Goal: Check status

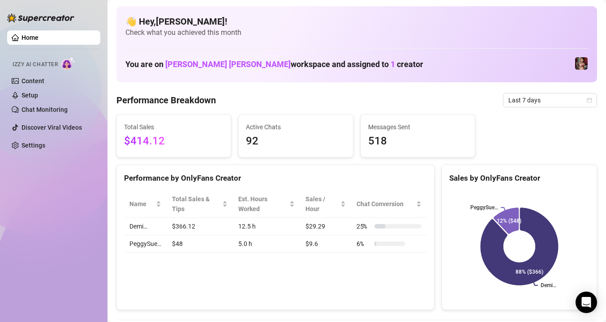
scroll to position [34, 0]
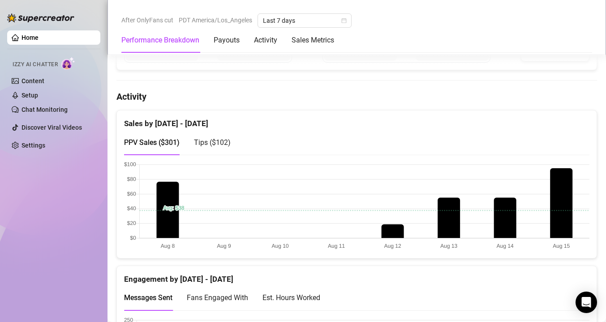
scroll to position [411, 0]
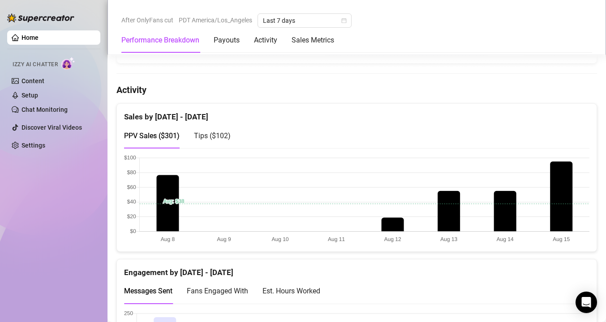
click at [213, 135] on span "Tips ( $102 )" at bounding box center [212, 136] width 37 height 9
click at [152, 133] on span "PPV Sales ( $301 )" at bounding box center [151, 136] width 55 height 9
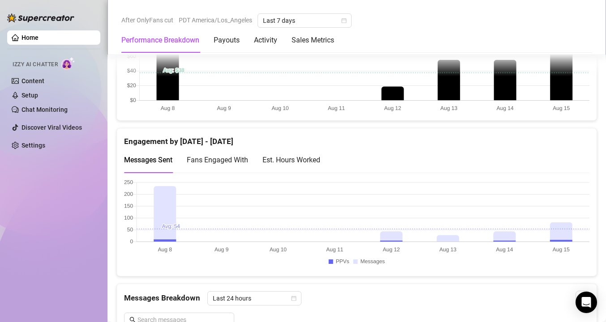
scroll to position [568, 0]
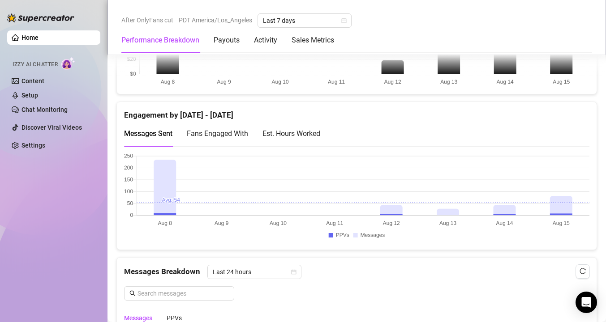
click at [309, 138] on div "Est. Hours Worked" at bounding box center [291, 133] width 58 height 11
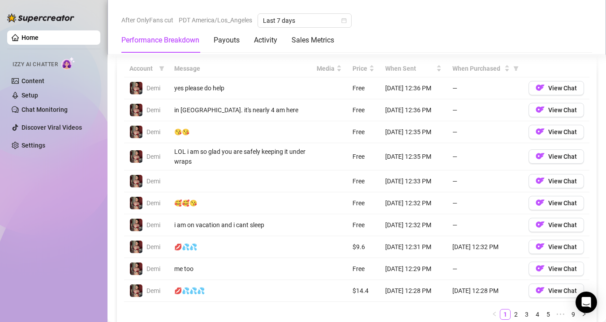
scroll to position [870, 0]
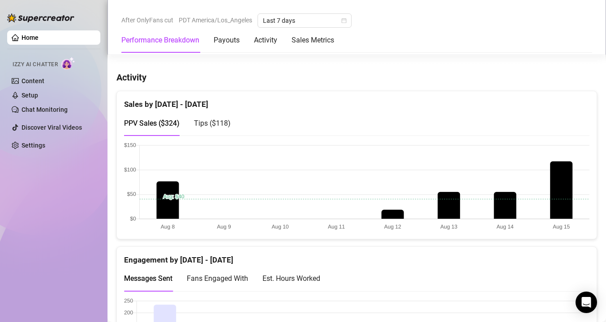
scroll to position [428, 0]
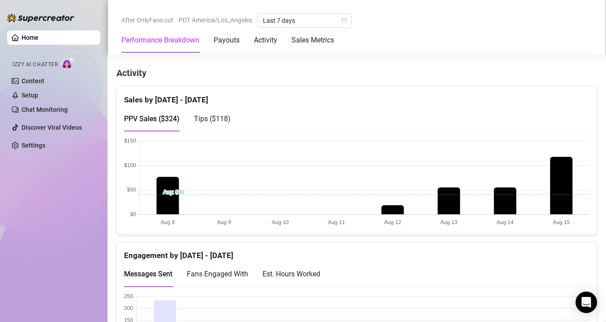
click at [211, 117] on span "Tips ( $118 )" at bounding box center [212, 119] width 37 height 9
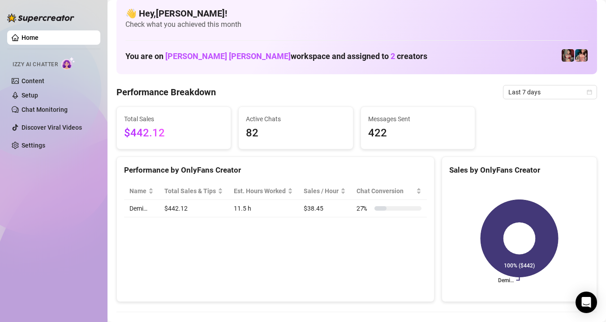
scroll to position [0, 0]
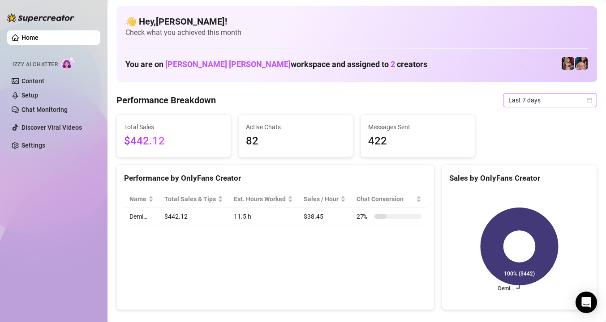
click at [562, 96] on span "Last 7 days" at bounding box center [549, 100] width 83 height 13
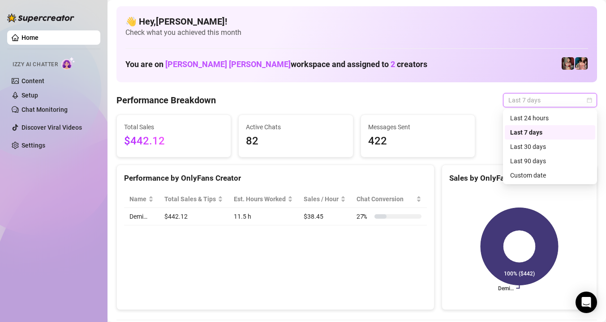
click at [542, 132] on div "Last 7 days" at bounding box center [550, 133] width 80 height 10
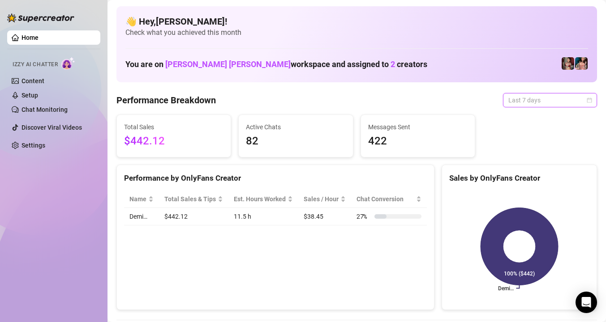
click at [555, 104] on span "Last 7 days" at bounding box center [549, 100] width 83 height 13
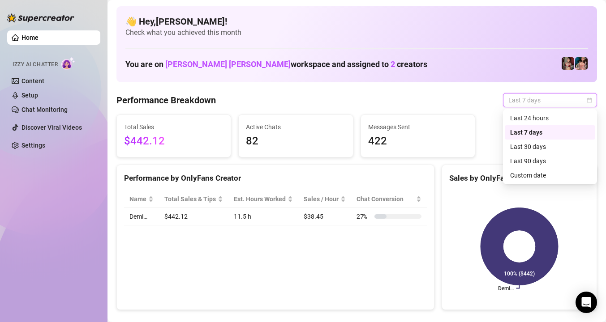
click at [544, 132] on div "Last 7 days" at bounding box center [550, 133] width 80 height 10
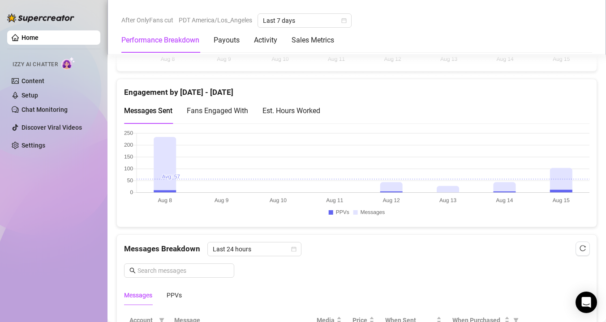
scroll to position [592, 0]
click at [294, 112] on div "Est. Hours Worked" at bounding box center [291, 110] width 58 height 11
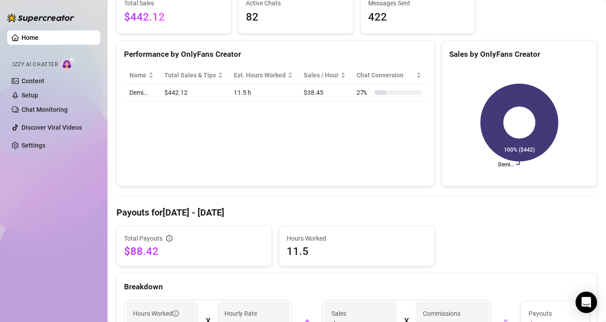
scroll to position [0, 0]
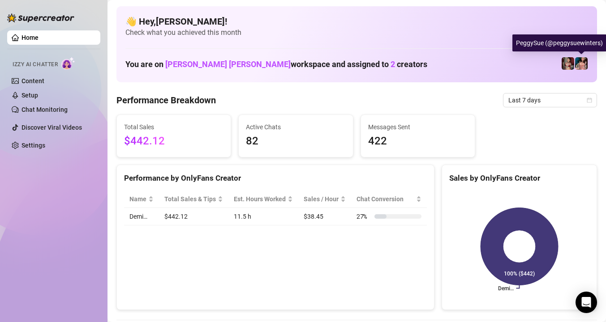
click at [582, 66] on img at bounding box center [581, 63] width 13 height 13
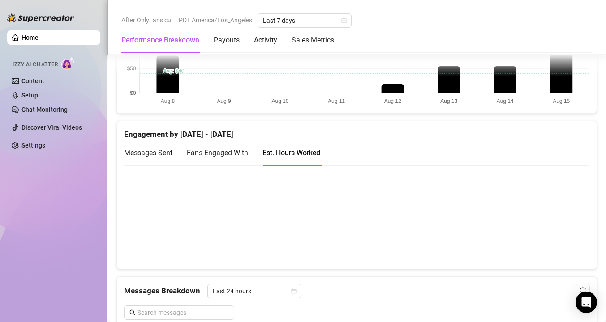
scroll to position [559, 0]
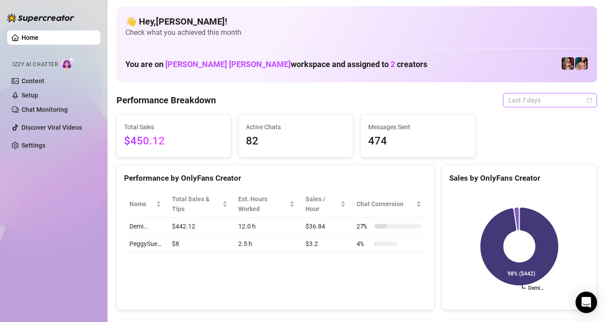
click at [569, 102] on span "Last 7 days" at bounding box center [549, 100] width 83 height 13
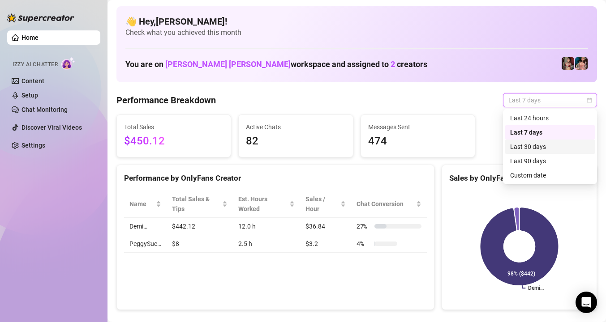
click at [554, 145] on div "Last 30 days" at bounding box center [550, 147] width 80 height 10
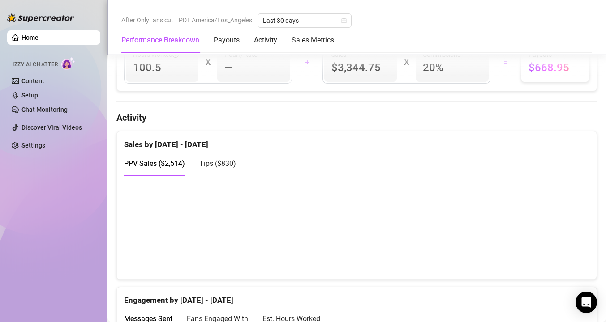
scroll to position [384, 0]
